Goal: Information Seeking & Learning: Learn about a topic

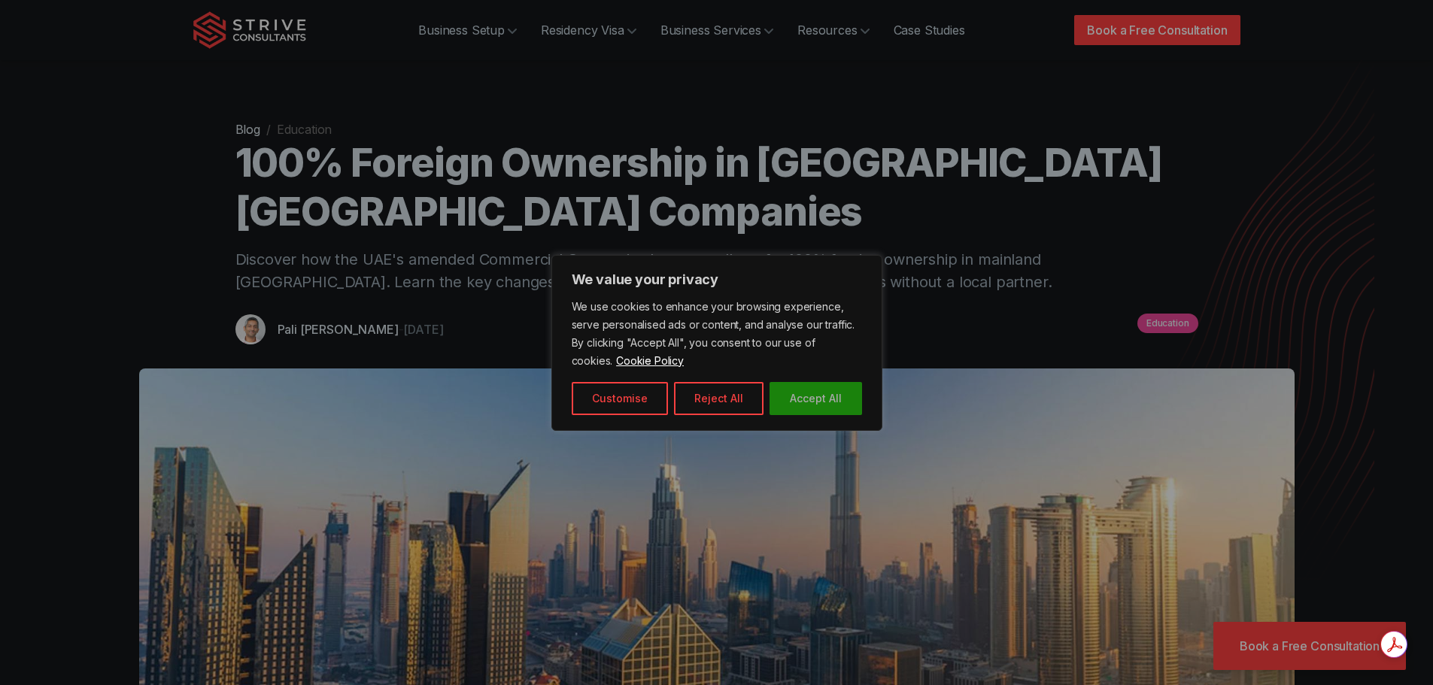
click at [802, 406] on button "Accept All" at bounding box center [816, 398] width 93 height 33
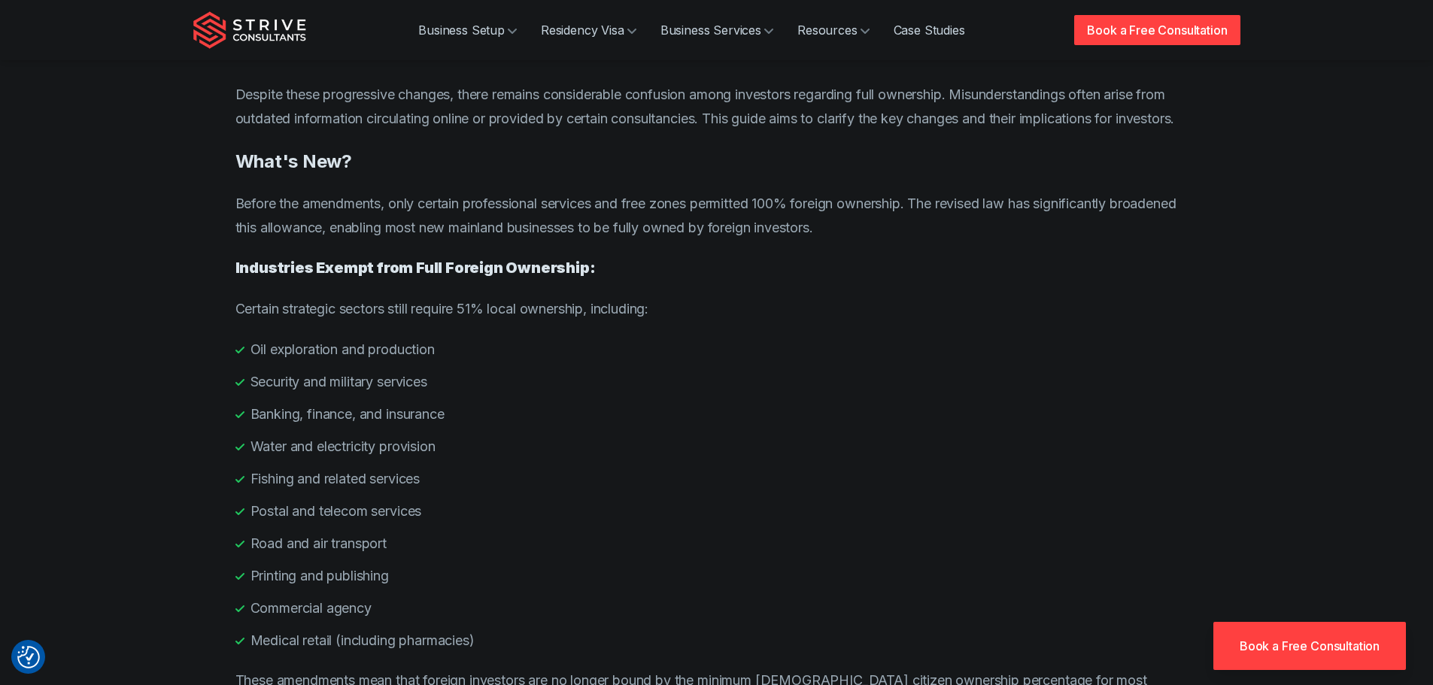
scroll to position [752, 0]
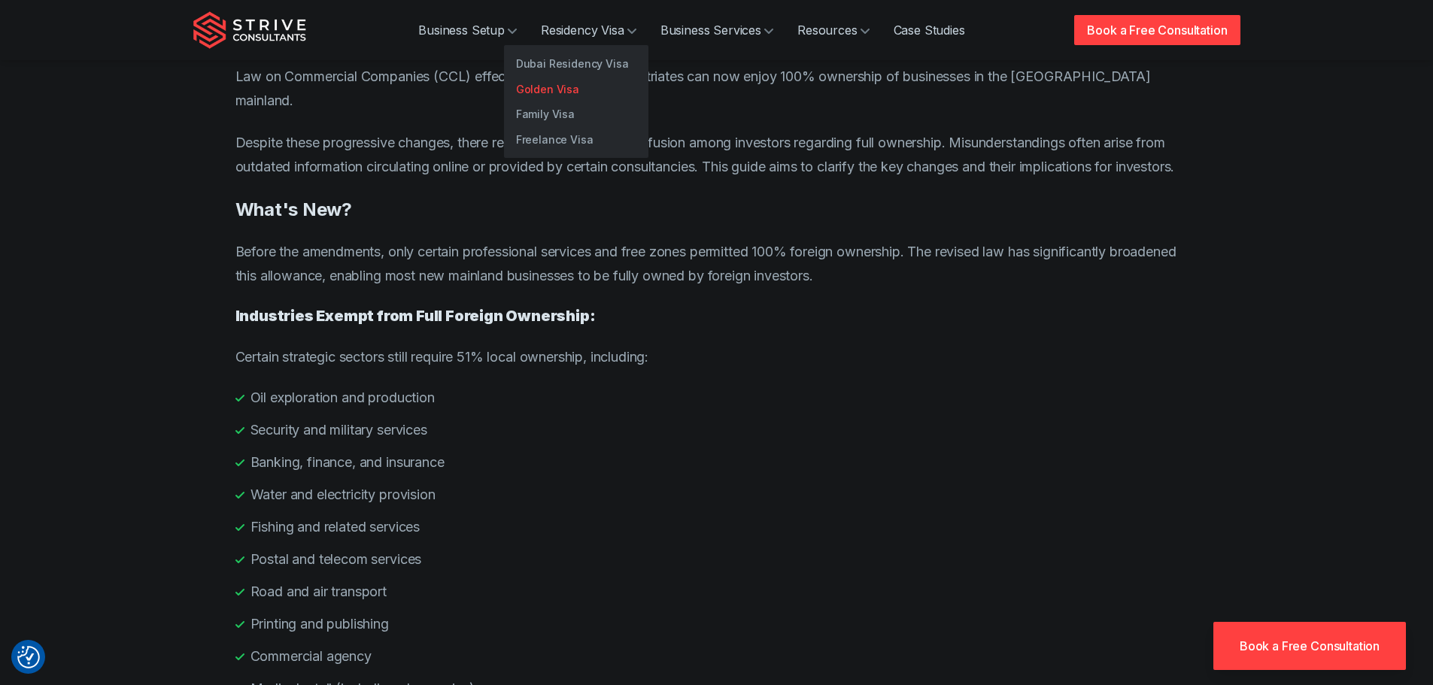
click at [540, 90] on link "Golden Visa" at bounding box center [576, 90] width 144 height 26
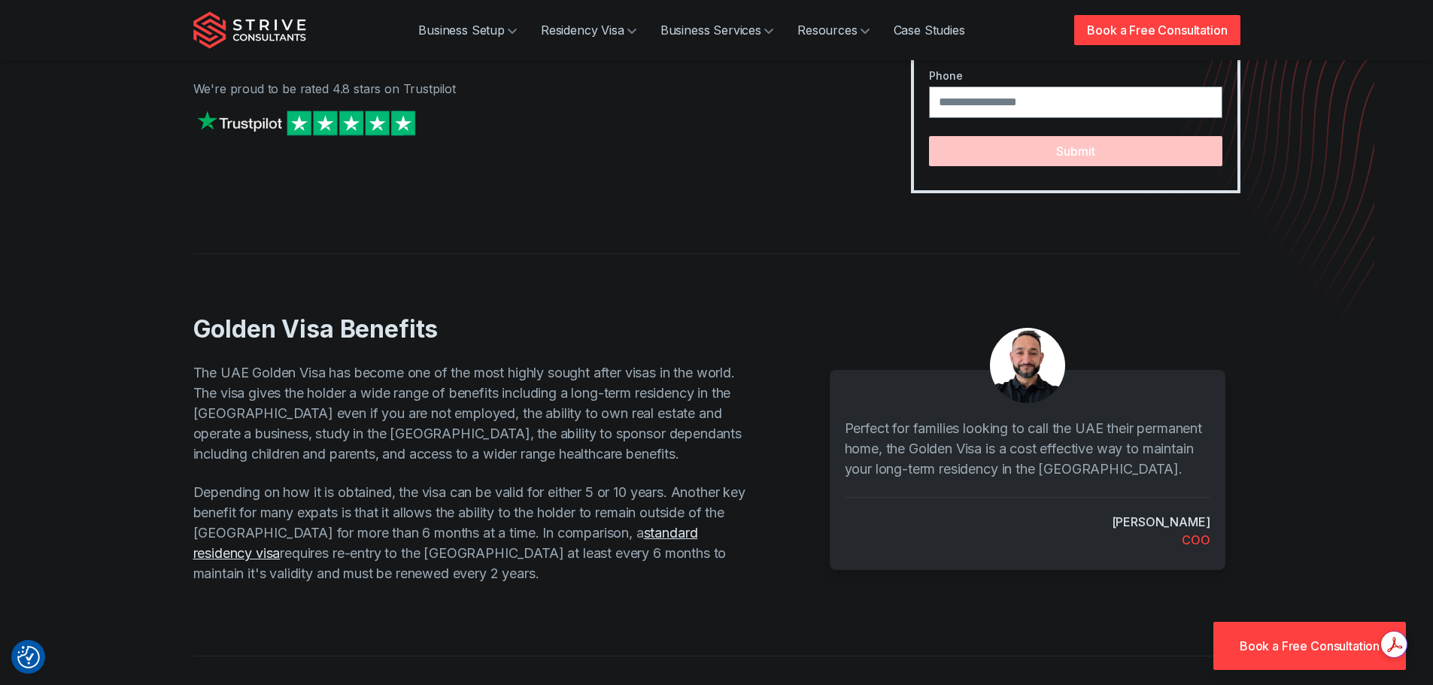
scroll to position [301, 0]
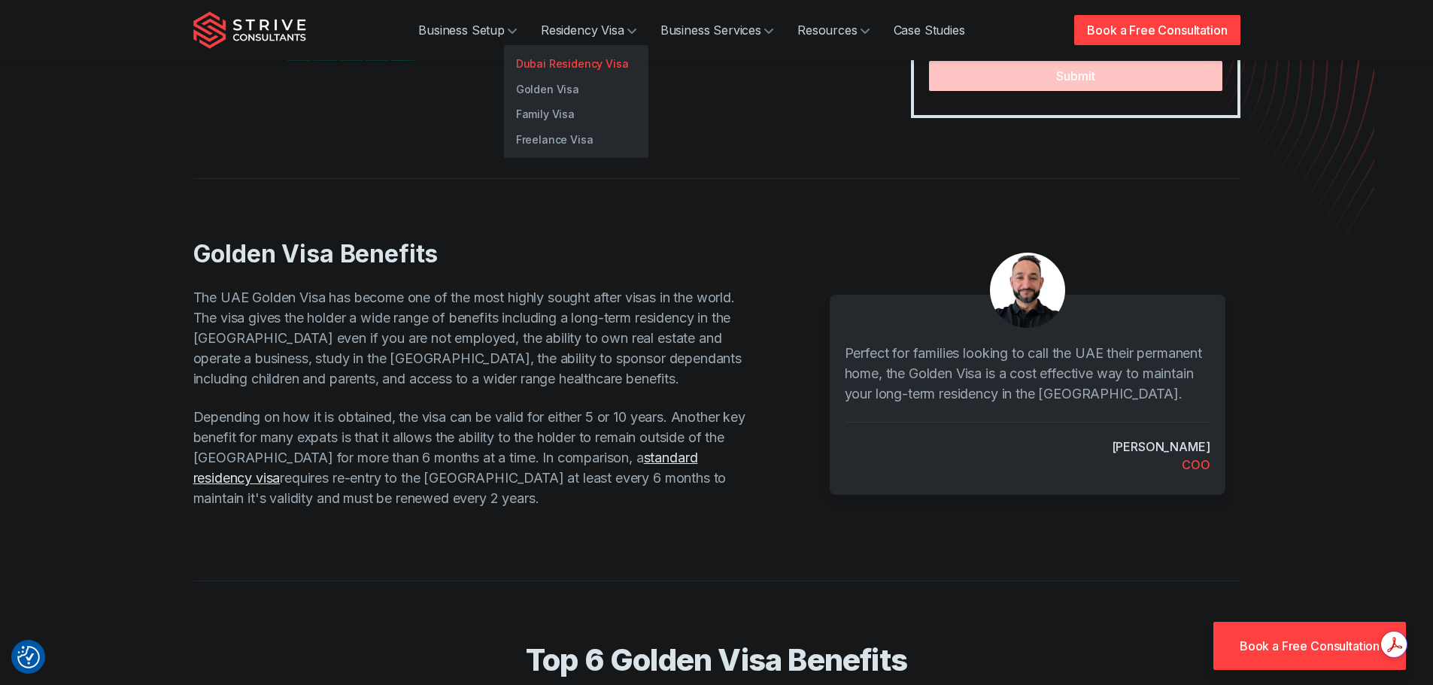
click at [559, 64] on link "Dubai Residency Visa" at bounding box center [576, 64] width 144 height 26
